Goal: Use online tool/utility

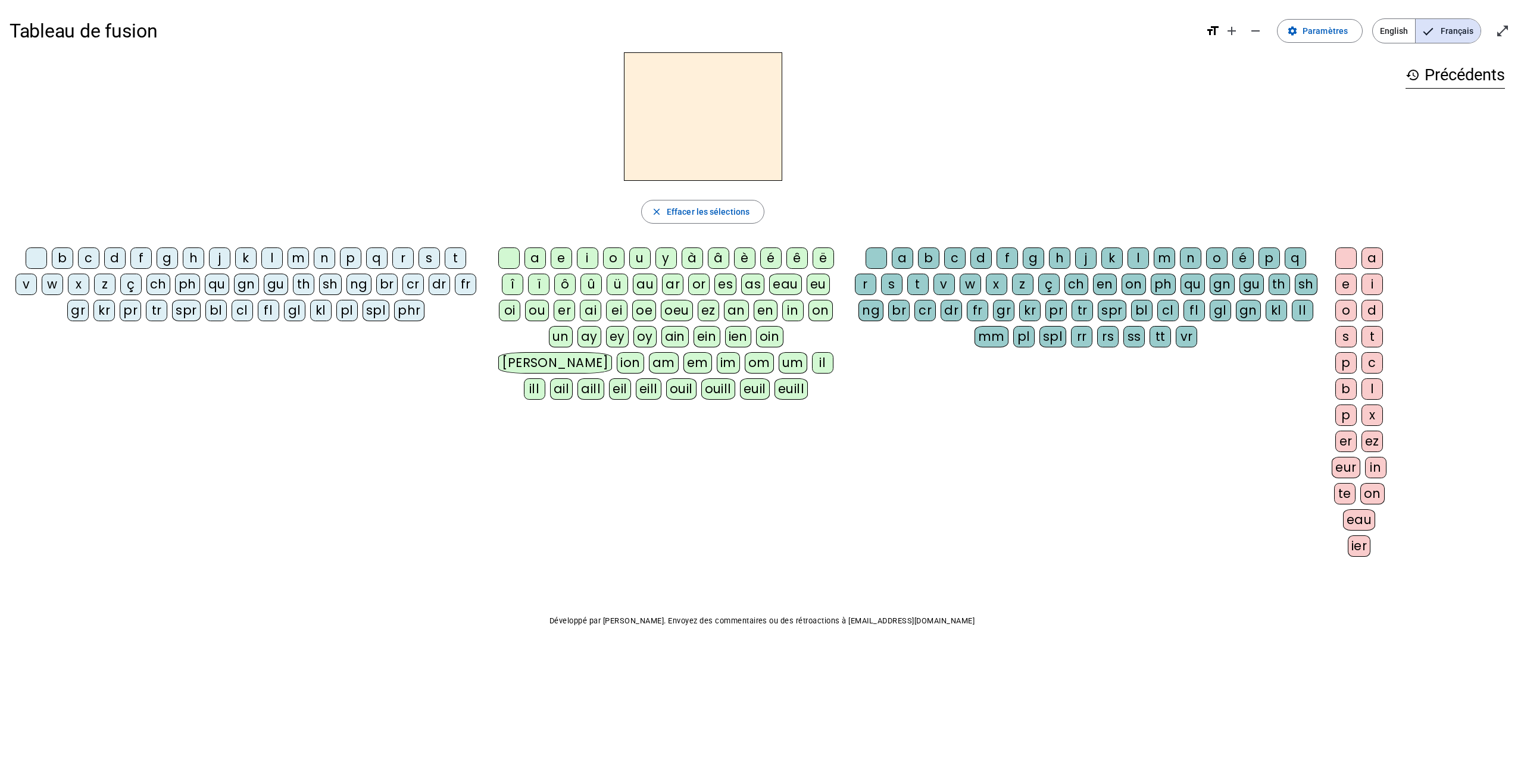
click at [1347, 372] on div "p" at bounding box center [1346, 364] width 22 height 22
click at [1347, 388] on div "b" at bounding box center [1346, 390] width 22 height 22
click at [1346, 447] on div "er" at bounding box center [1346, 442] width 22 height 22
click at [1347, 464] on div "eur" at bounding box center [1346, 468] width 29 height 22
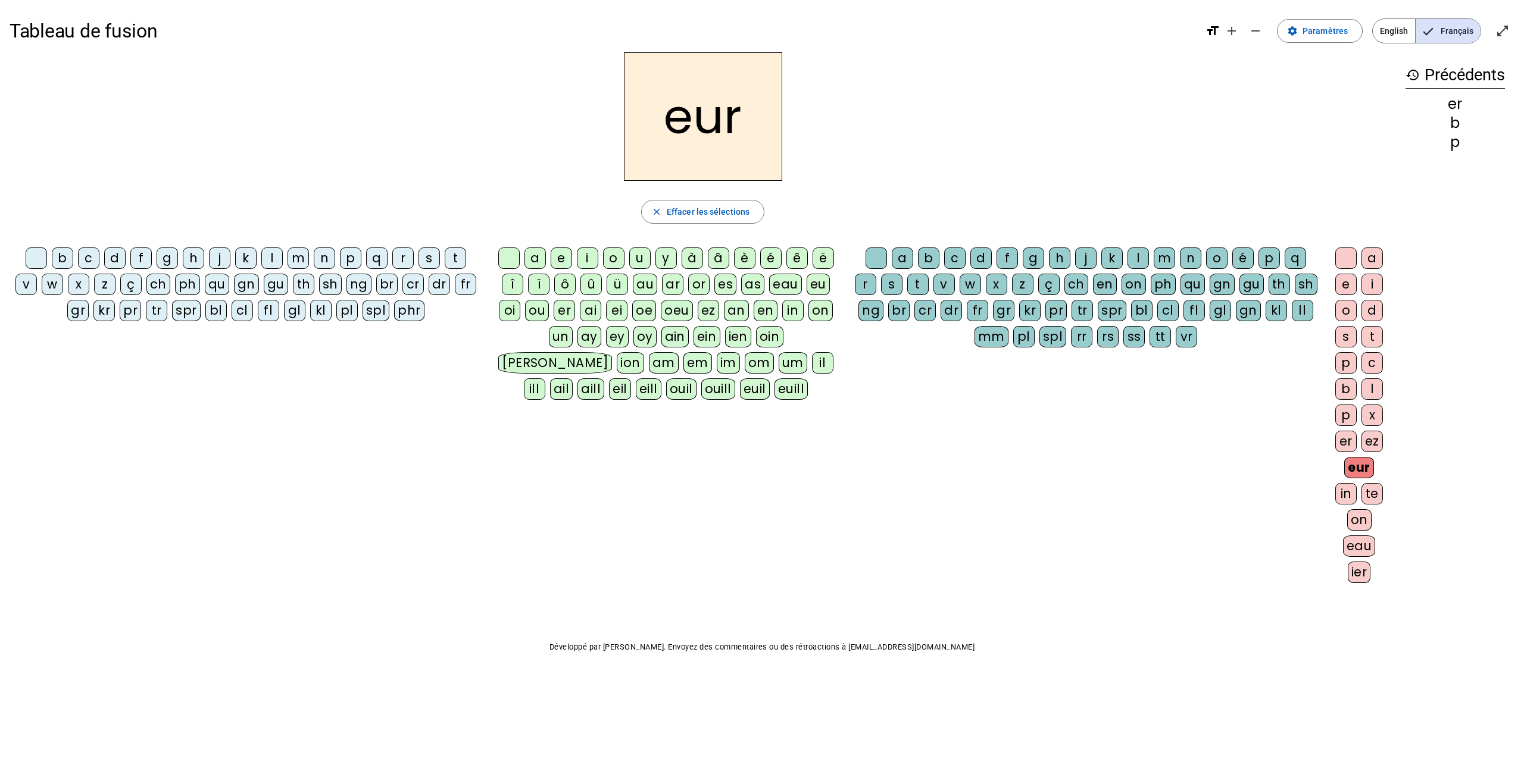
click at [1342, 287] on div "e" at bounding box center [1346, 284] width 22 height 22
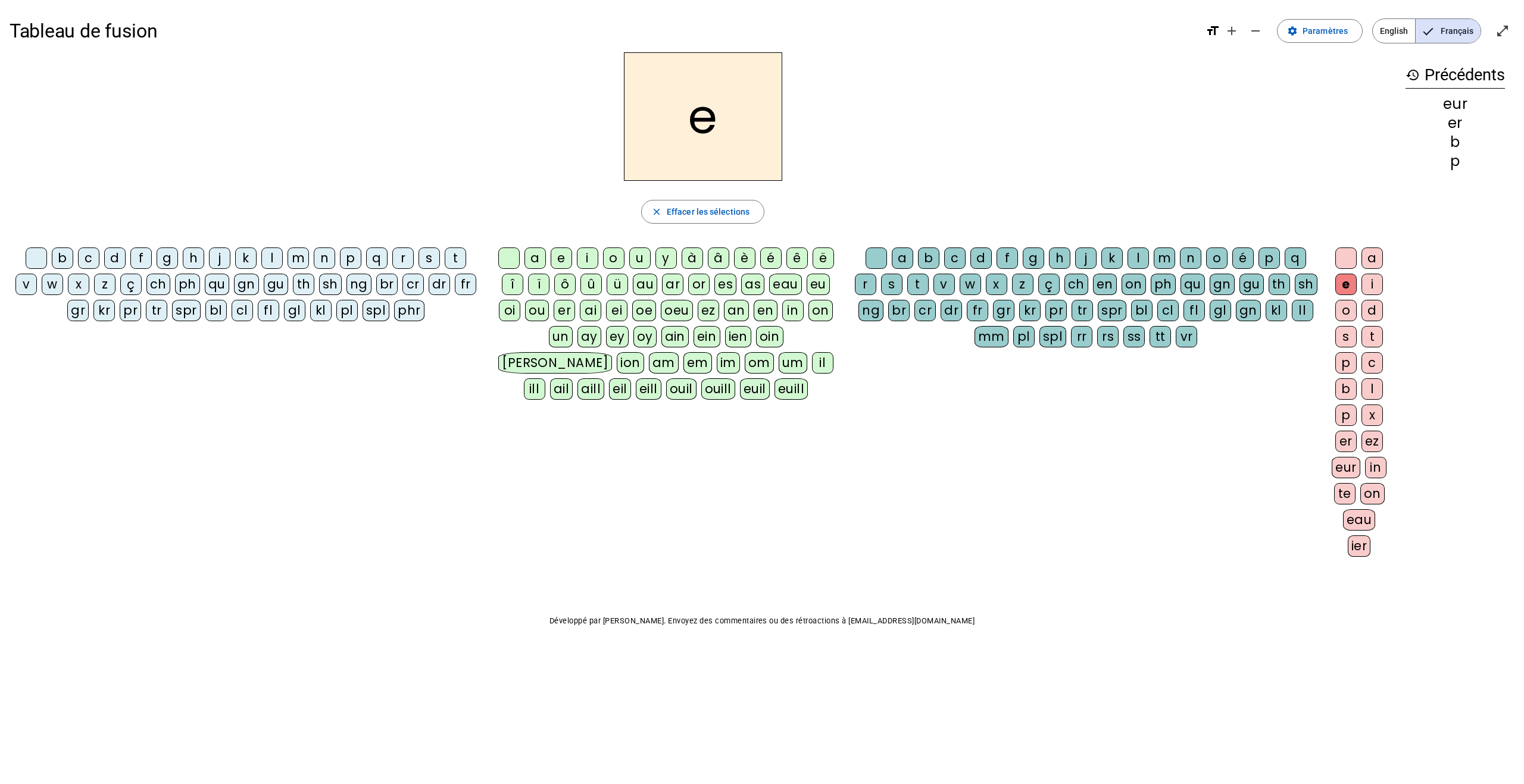
click at [342, 263] on div "p" at bounding box center [351, 258] width 22 height 22
click at [619, 256] on div "o" at bounding box center [614, 258] width 22 height 22
click at [986, 327] on div "mm" at bounding box center [991, 337] width 34 height 22
